Goal: Transaction & Acquisition: Purchase product/service

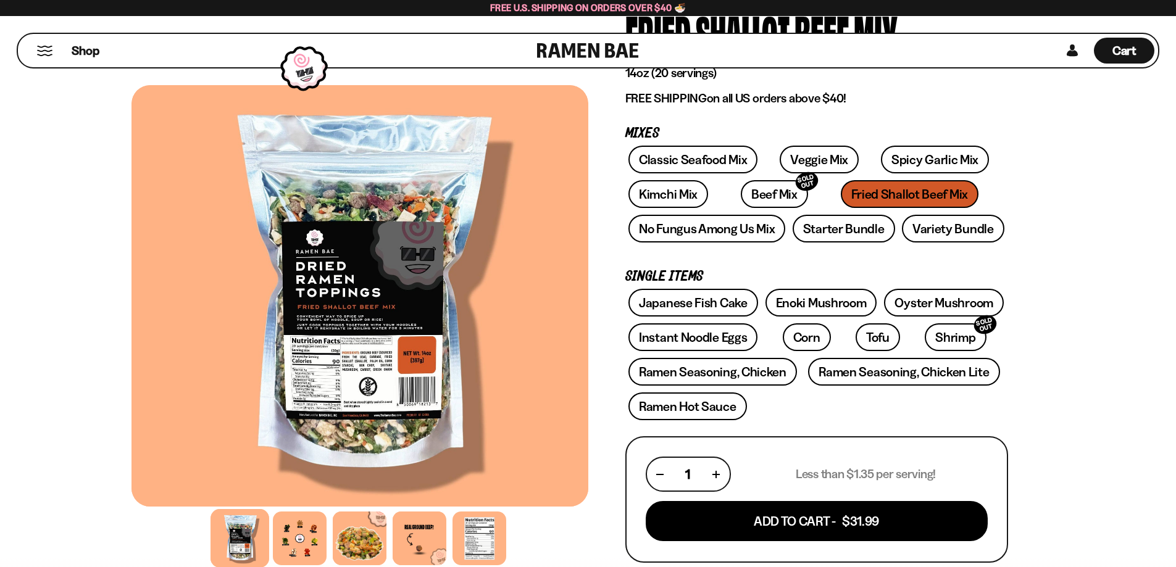
scroll to position [62, 0]
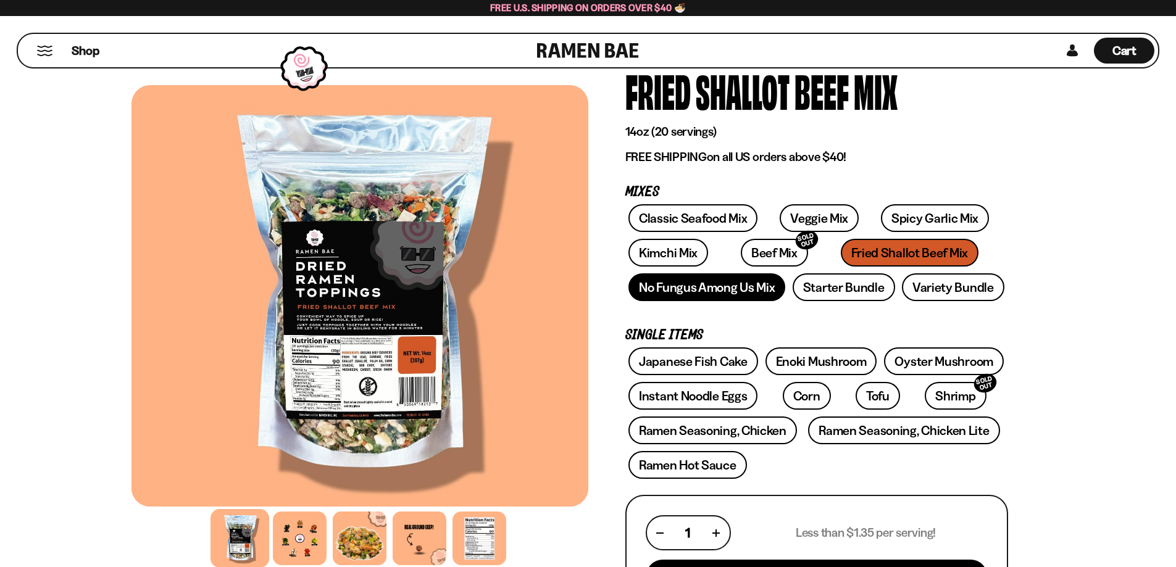
click at [743, 289] on link "No Fungus Among Us Mix" at bounding box center [706, 287] width 157 height 28
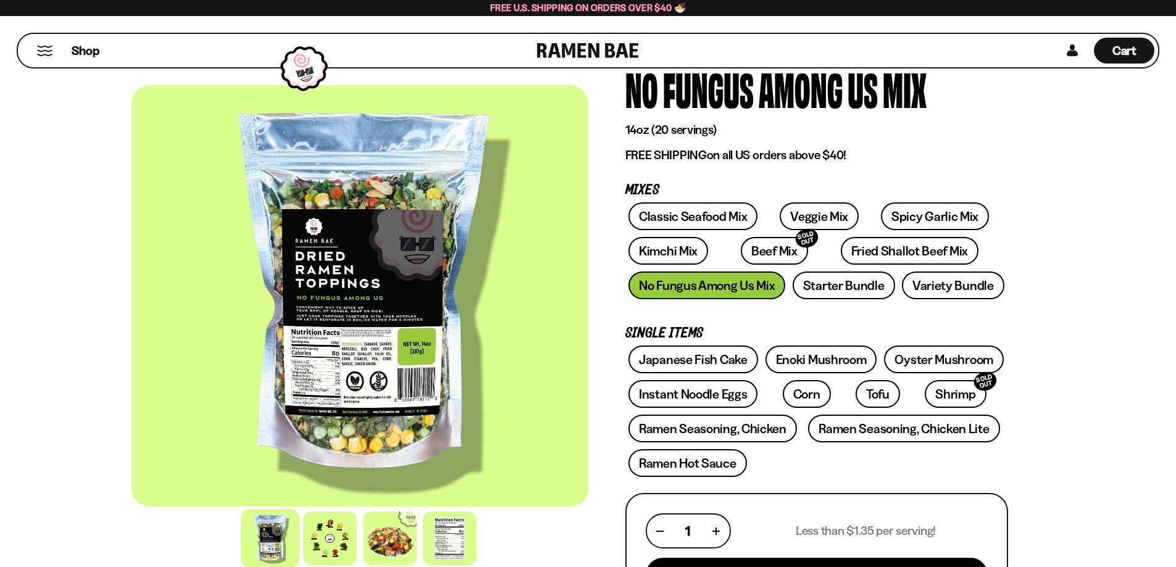
scroll to position [62, 0]
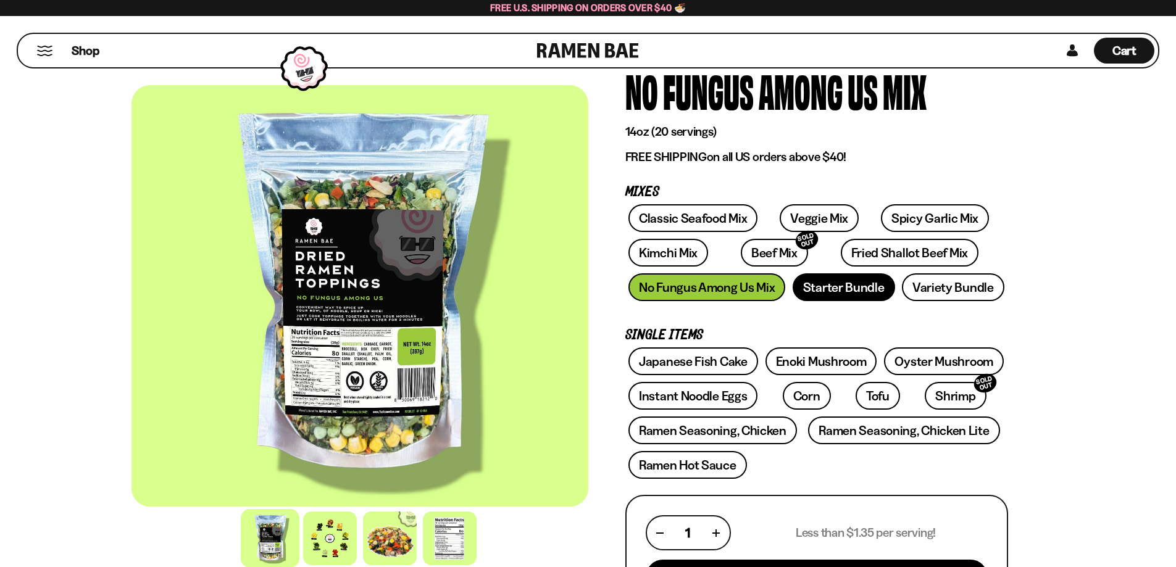
click at [869, 294] on link "Starter Bundle" at bounding box center [843, 287] width 102 height 28
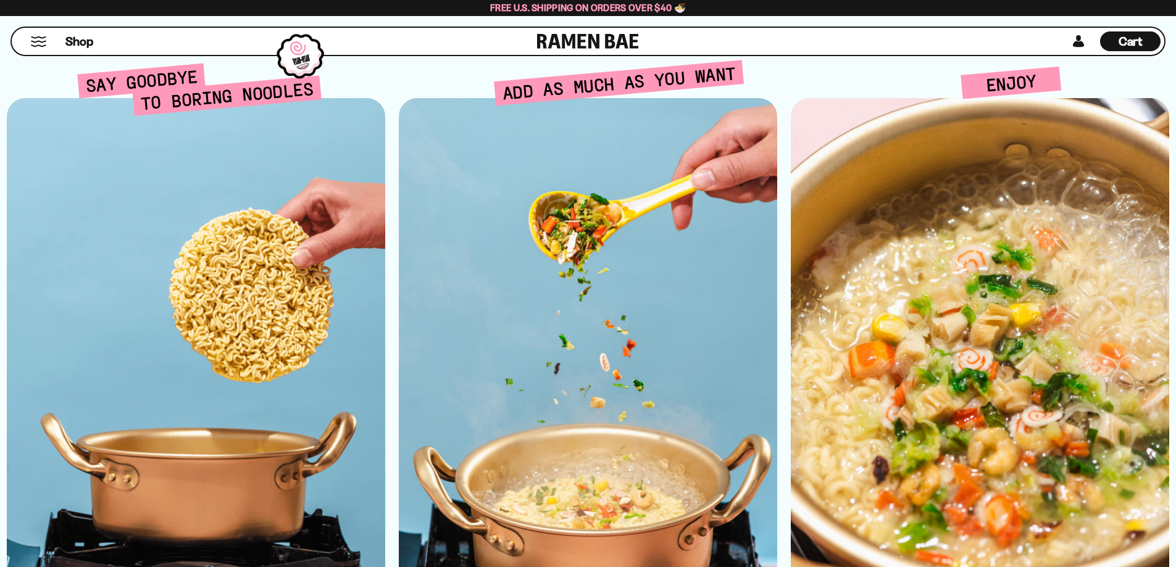
scroll to position [3024, 0]
